Goal: Information Seeking & Learning: Learn about a topic

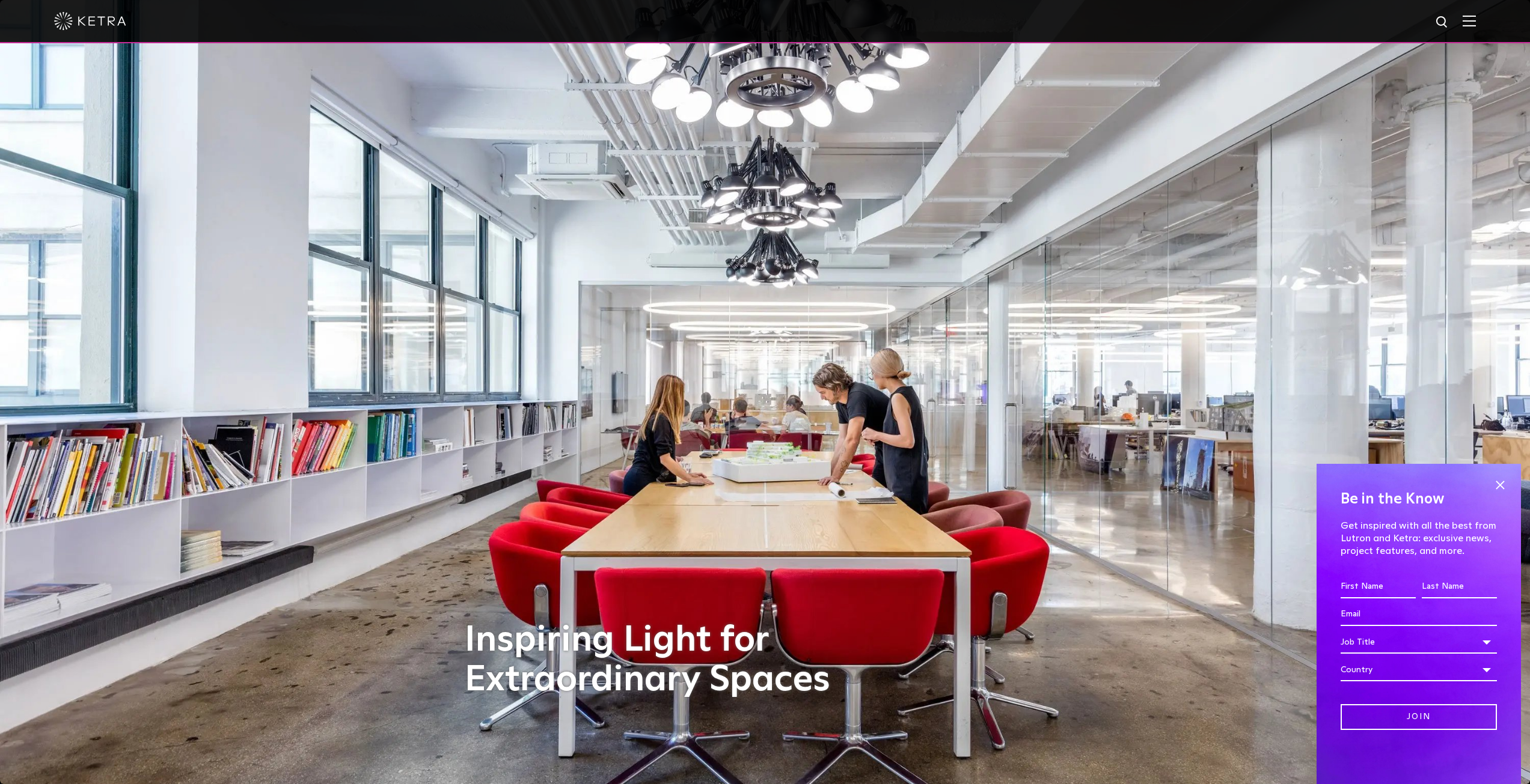
click at [1476, 26] on img at bounding box center [1470, 21] width 13 height 11
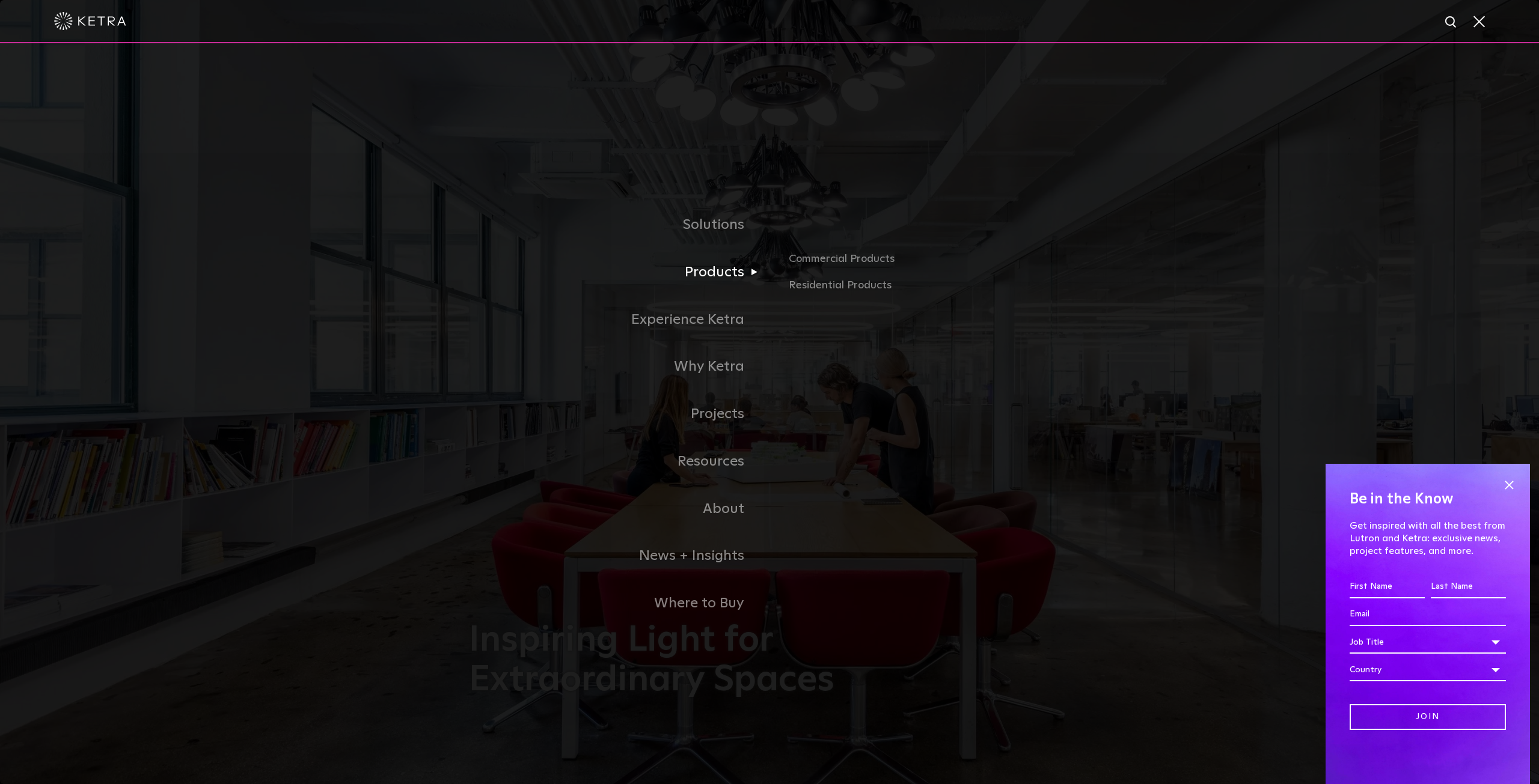
click at [732, 279] on link "Products" at bounding box center [619, 272] width 300 height 47
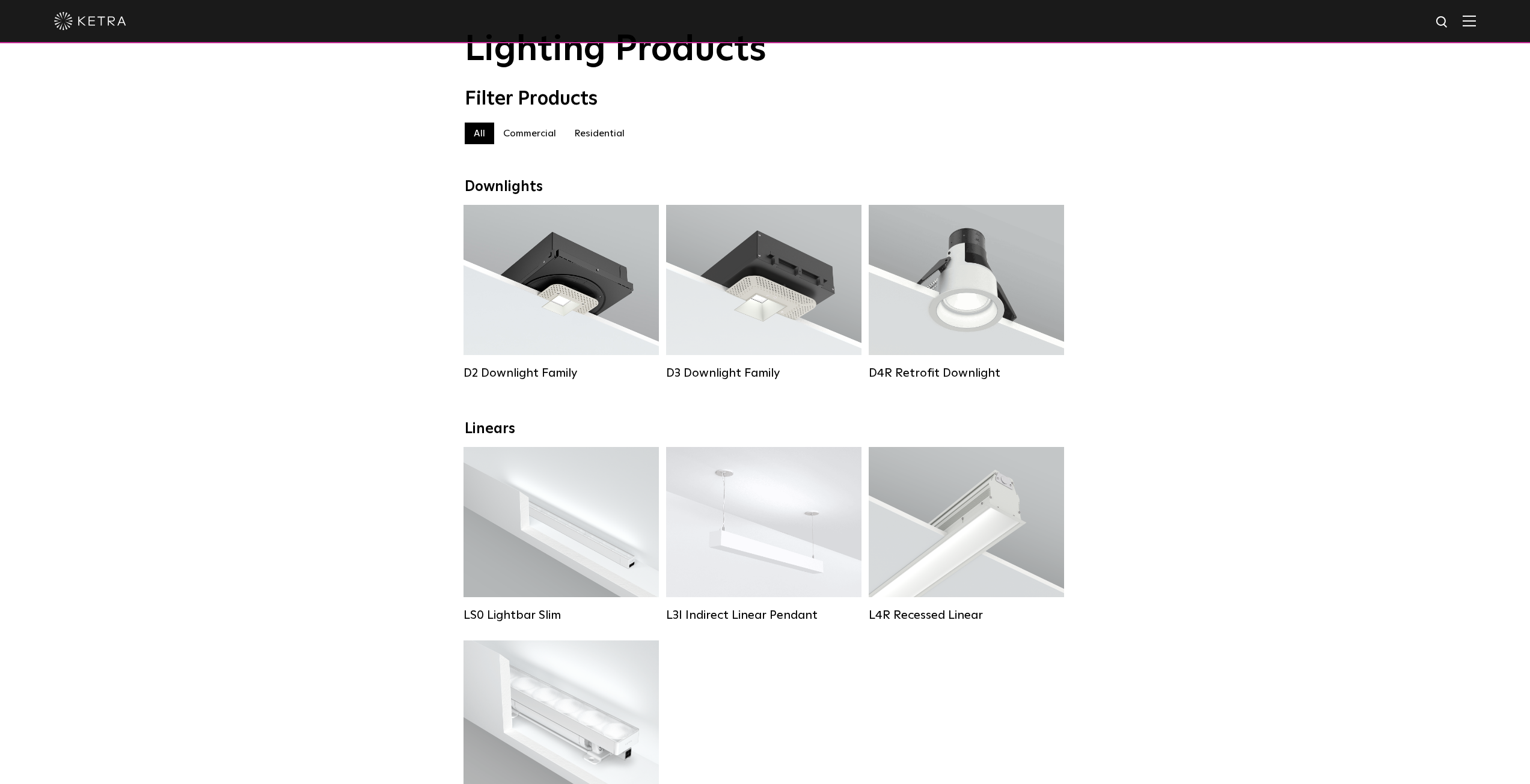
scroll to position [120, 0]
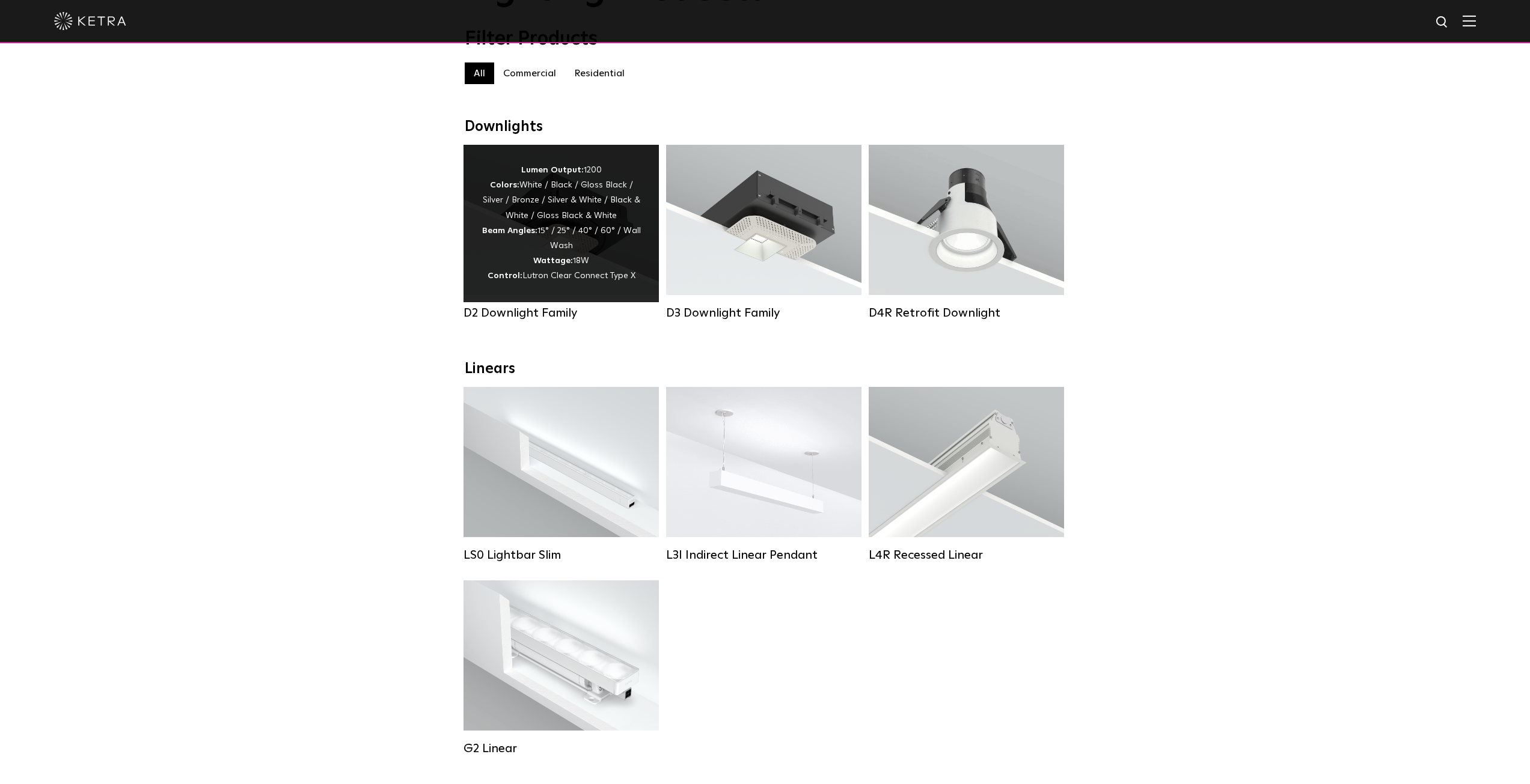
click at [583, 244] on div "Lumen Output: 1200 Colors: White / Black / Gloss Black / Silver / Bronze / Silv…" at bounding box center [561, 223] width 160 height 122
